Goal: Entertainment & Leisure: Consume media (video, audio)

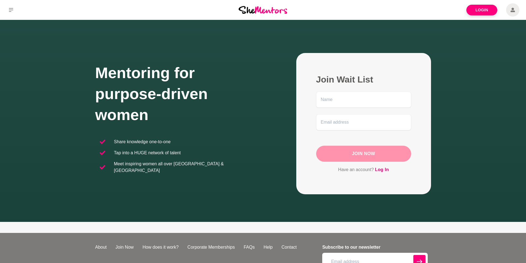
click at [512, 9] on icon at bounding box center [512, 10] width 4 height 4
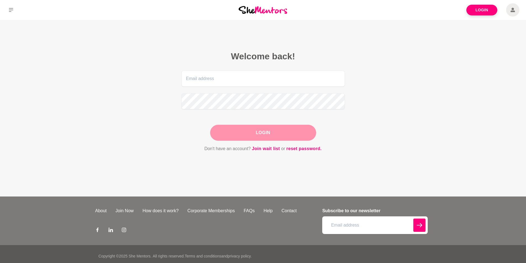
click at [504, 140] on main "Welcome back! Login Don't have an account? Join wait list or reset password." at bounding box center [263, 108] width 526 height 177
click at [512, 10] on icon at bounding box center [512, 9] width 4 height 13
click at [12, 10] on icon at bounding box center [11, 10] width 4 height 4
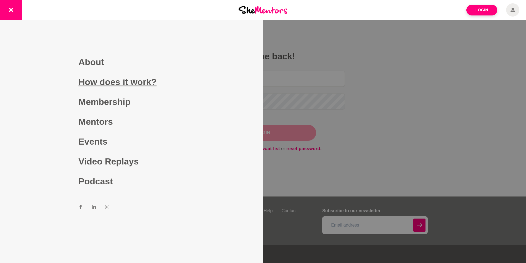
click at [133, 82] on link "How does it work?" at bounding box center [131, 82] width 106 height 20
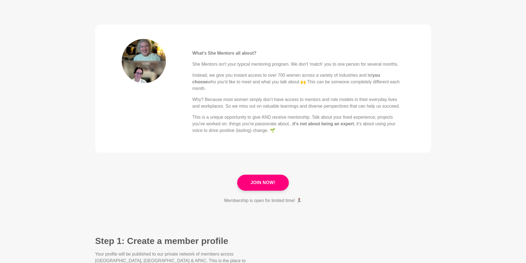
scroll to position [221, 0]
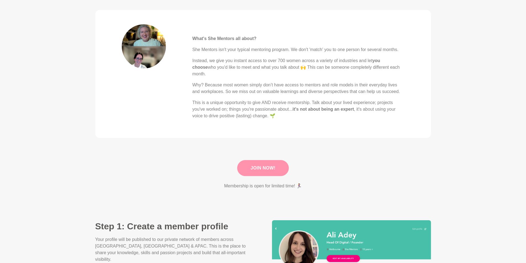
click at [265, 160] on link "Join Now!" at bounding box center [263, 168] width 52 height 16
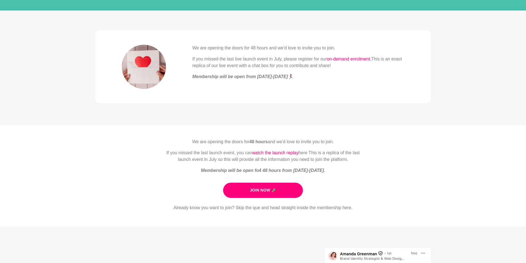
scroll to position [83, 0]
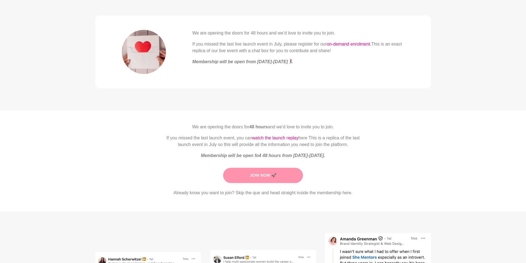
click at [263, 175] on link "Join Now 🚀" at bounding box center [263, 175] width 80 height 15
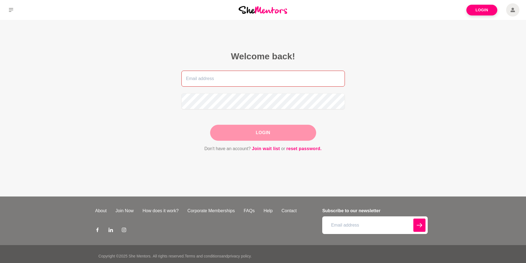
click at [264, 77] on input "email" at bounding box center [262, 79] width 163 height 16
click at [131, 209] on link "Join Now" at bounding box center [124, 211] width 27 height 7
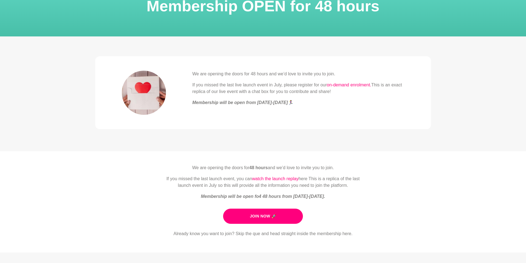
scroll to position [55, 0]
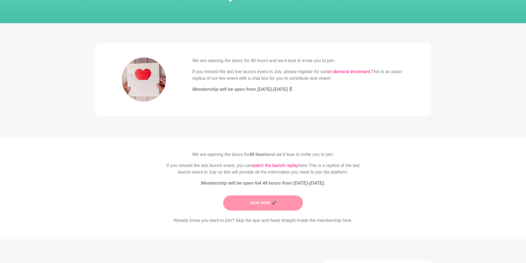
click at [258, 203] on link "Join Now 🚀" at bounding box center [263, 202] width 80 height 15
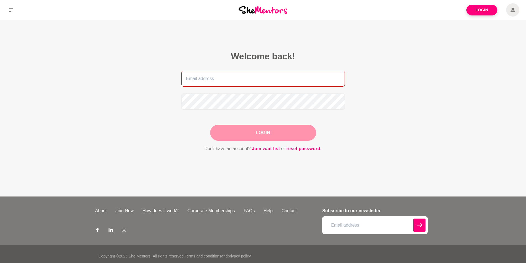
click at [267, 78] on input "email" at bounding box center [262, 79] width 163 height 16
type input "[PERSON_NAME][EMAIL_ADDRESS][DOMAIN_NAME]"
click at [270, 138] on button "Login" at bounding box center [263, 133] width 106 height 16
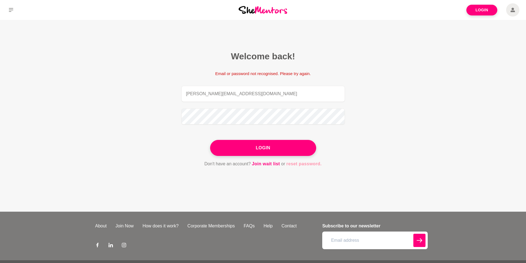
click at [304, 164] on link "reset password." at bounding box center [303, 163] width 35 height 7
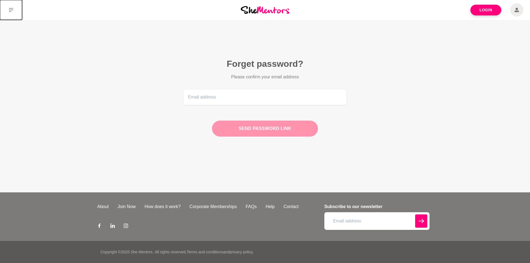
click at [11, 10] on icon at bounding box center [11, 10] width 4 height 4
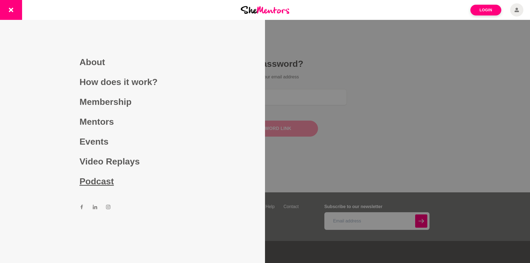
click at [108, 181] on link "Podcast" at bounding box center [132, 181] width 106 height 20
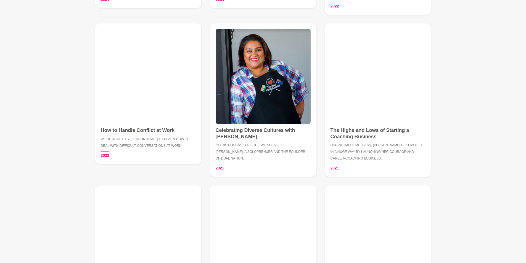
scroll to position [276, 0]
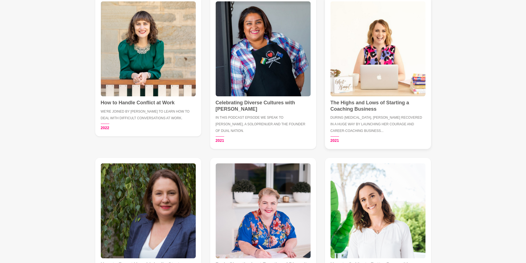
click at [364, 105] on h4 "The Highs and Lows of Starting a Coaching Business" at bounding box center [377, 106] width 95 height 12
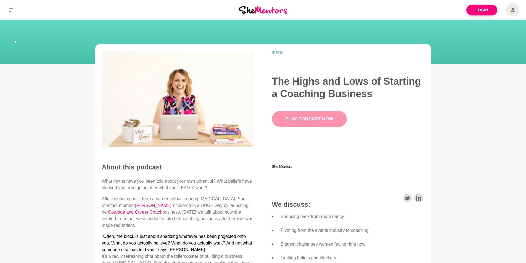
click at [330, 118] on link "Play Podcast Now" at bounding box center [309, 119] width 75 height 16
